Goal: Task Accomplishment & Management: Manage account settings

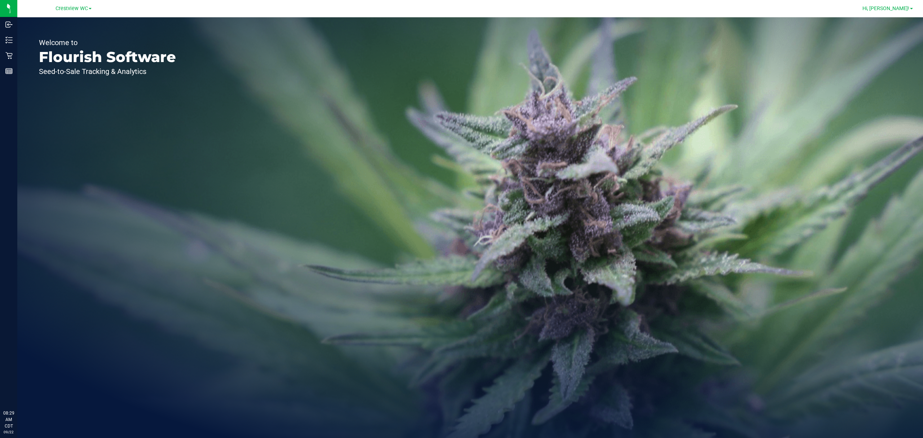
click at [460, 10] on span "Hi, [PERSON_NAME]!" at bounding box center [885, 8] width 47 height 6
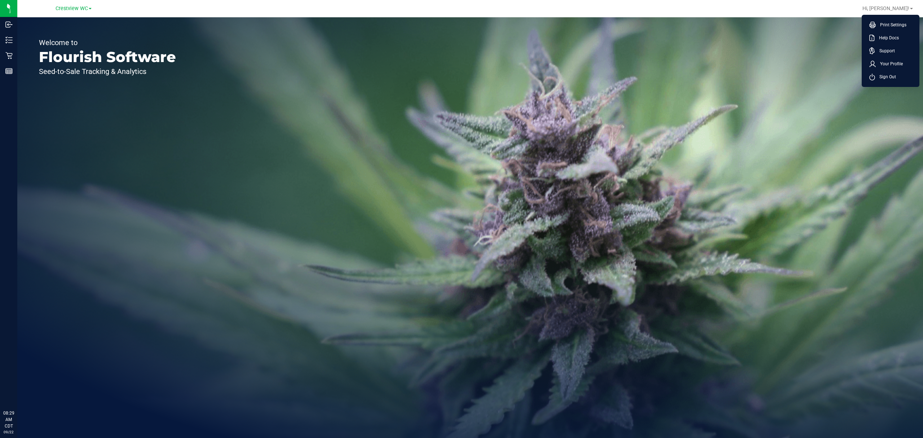
click at [460, 76] on span "Sign Out" at bounding box center [885, 76] width 21 height 7
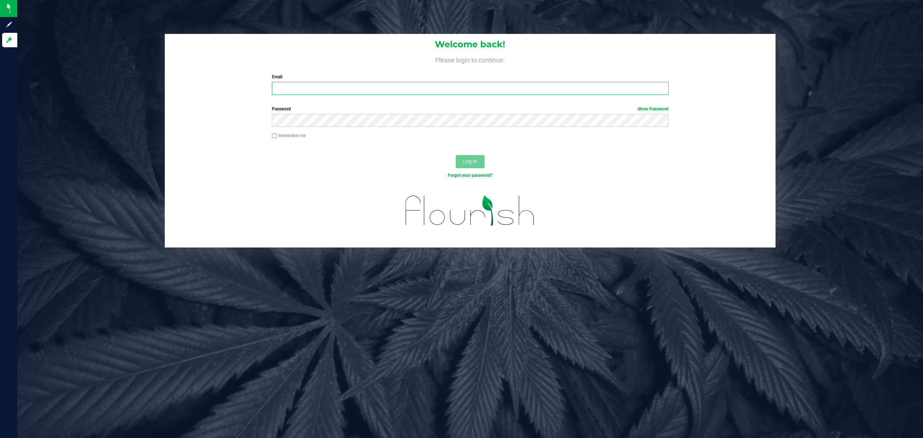
click at [460, 92] on input "Email" at bounding box center [470, 88] width 397 height 13
type input "[EMAIL_ADDRESS][DOMAIN_NAME]"
click at [456, 155] on button "Log In" at bounding box center [470, 161] width 29 height 13
